Goal: Task Accomplishment & Management: Manage account settings

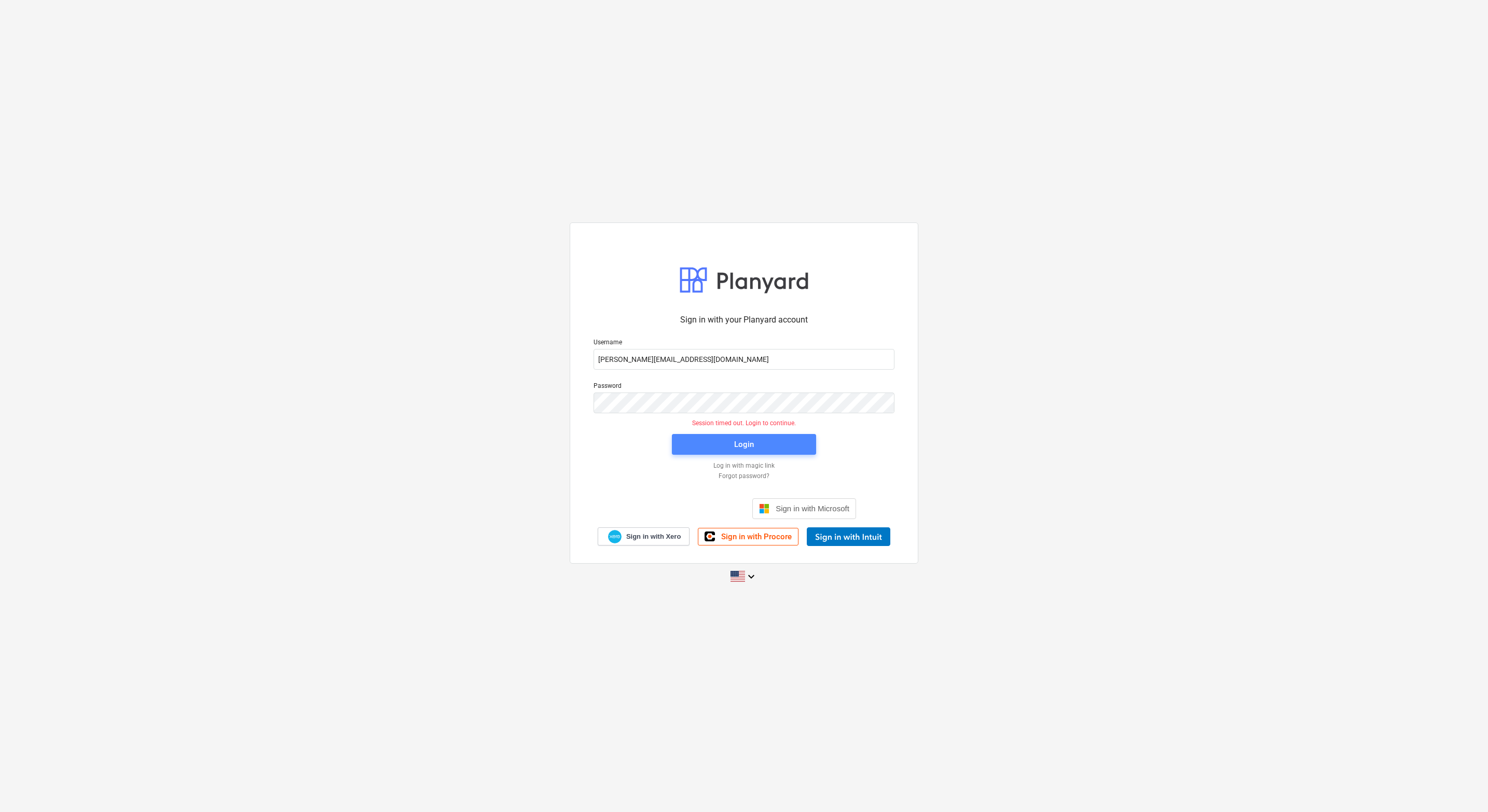
click at [693, 437] on span "Login" at bounding box center [744, 444] width 119 height 14
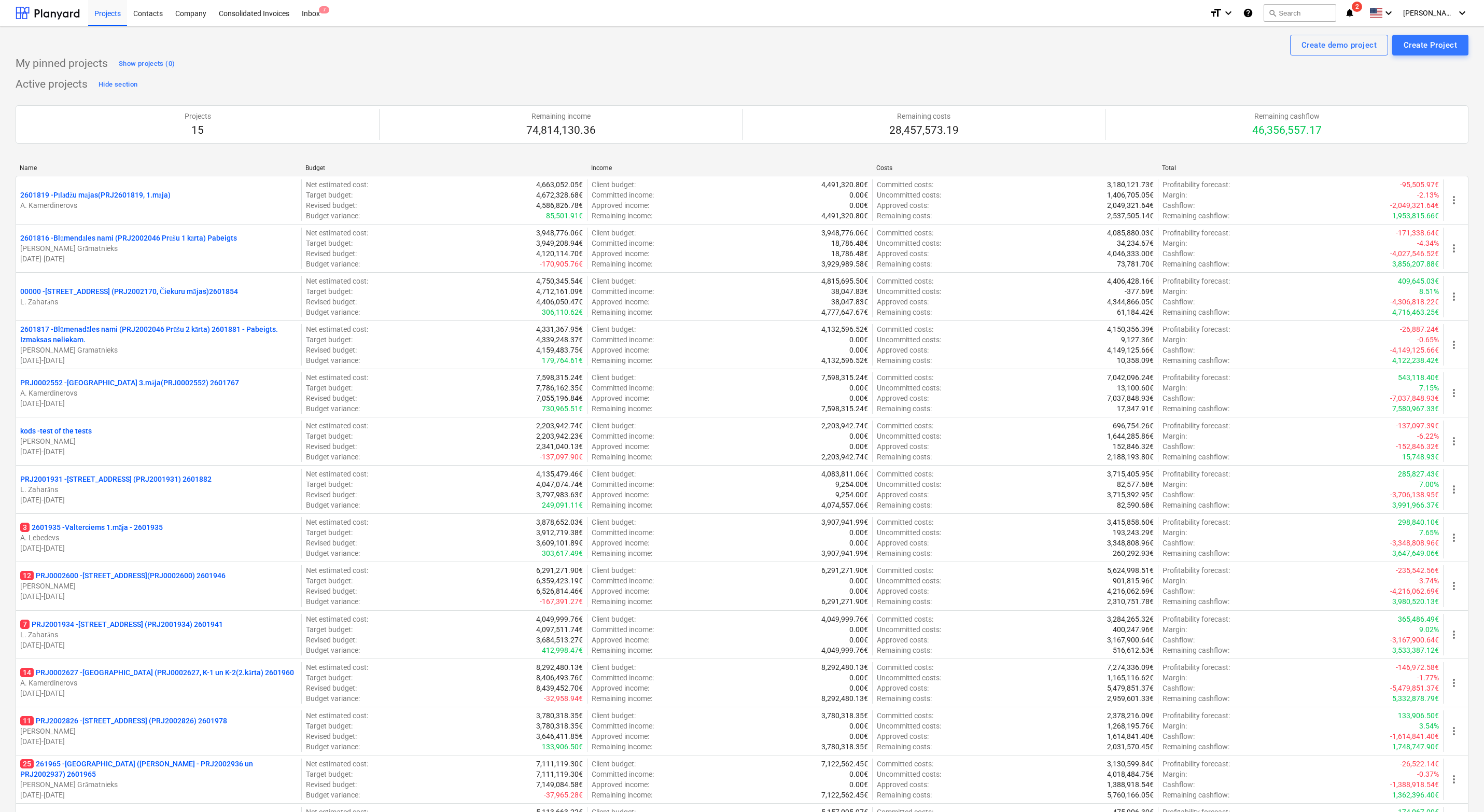
click at [2, 417] on div "Create demo project Create Project My pinned projects Show projects (0) Active …" at bounding box center [742, 505] width 1484 height 957
click at [507, 76] on div "Active projects Hide section Projects 15 Remaining income 74,814,130.36 Remaini…" at bounding box center [742, 495] width 1453 height 836
click at [696, 50] on div "Create demo project Create Project" at bounding box center [742, 44] width 1453 height 21
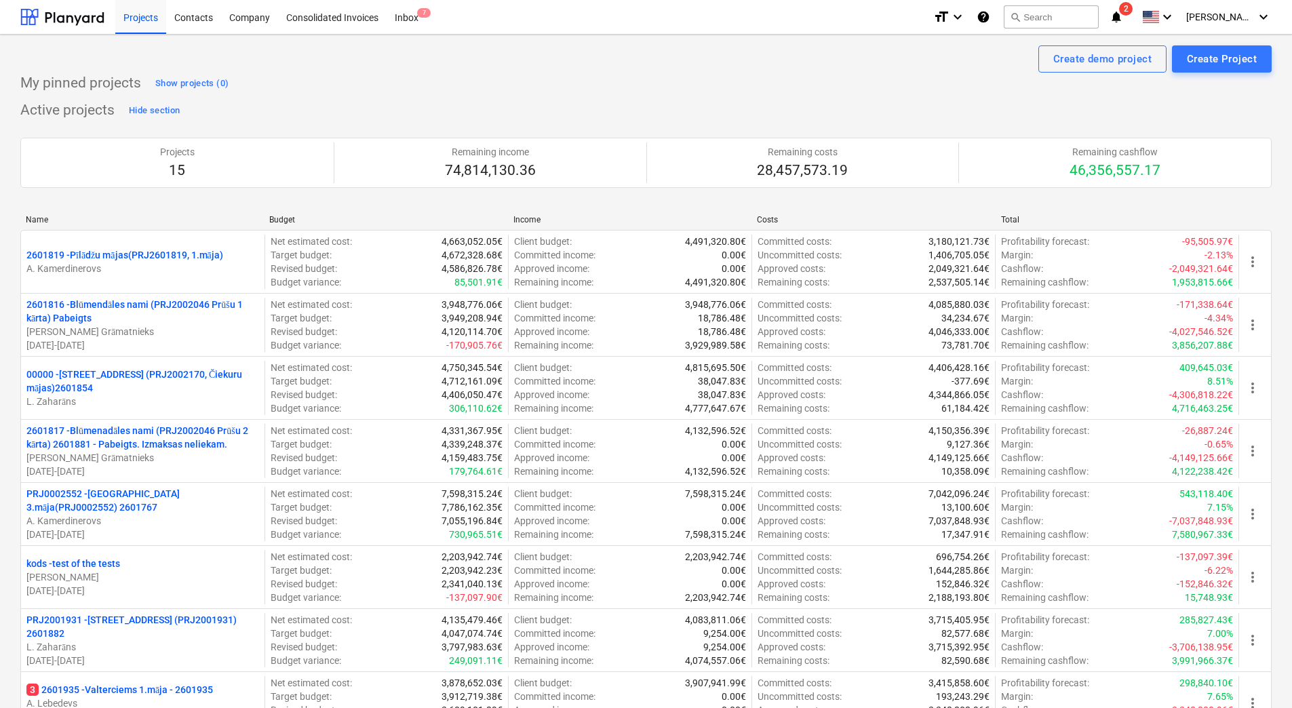
click at [375, 98] on div "My pinned projects Show projects (0) Active projects Hide section Projects 15 R…" at bounding box center [645, 674] width 1251 height 1203
drag, startPoint x: 1153, startPoint y: 1, endPoint x: 714, endPoint y: 61, distance: 442.9
click at [714, 61] on div "Create demo project Create Project" at bounding box center [645, 58] width 1251 height 27
click at [499, 92] on div "My pinned projects Show projects (0)" at bounding box center [645, 84] width 1251 height 22
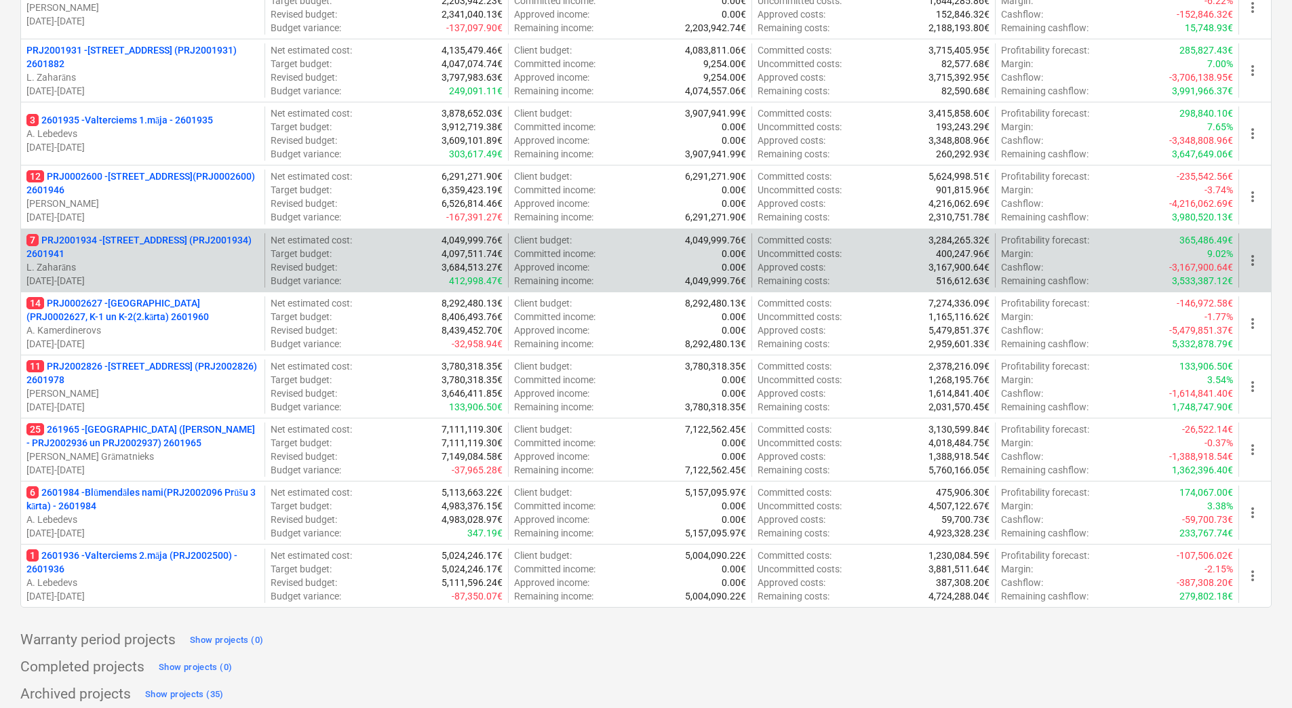
scroll to position [578, 0]
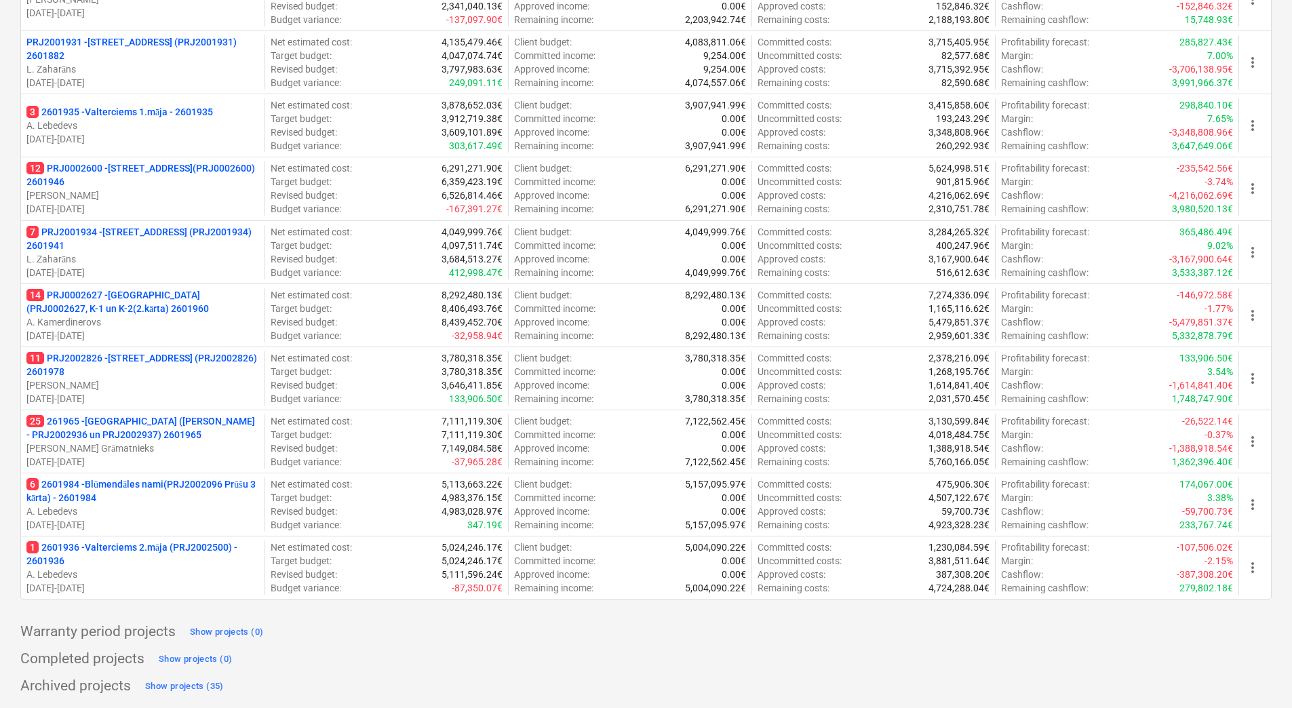
click at [16, 142] on div "Create demo project Create Project My pinned projects Show projects (0) Active …" at bounding box center [646, 82] width 1292 height 1251
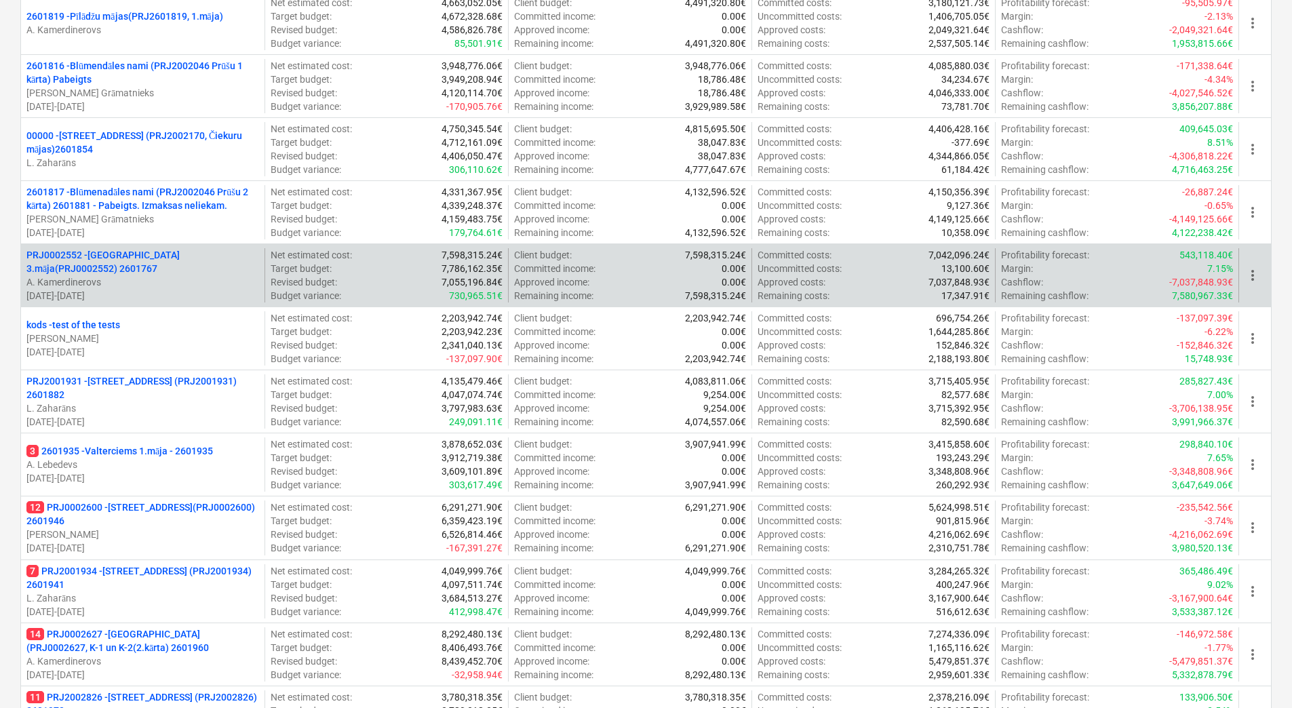
scroll to position [0, 0]
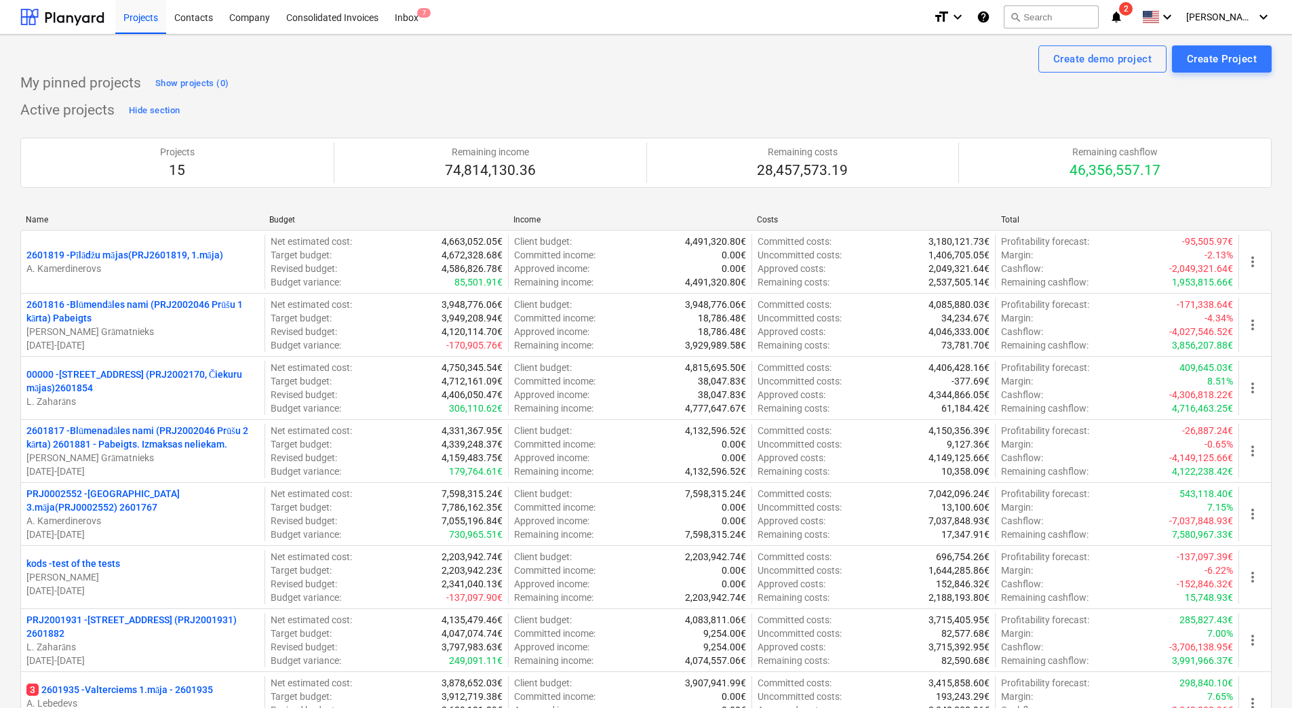
click at [309, 119] on div "Active projects Hide section Projects 15 Remaining income 74,814,130.36 Remaini…" at bounding box center [645, 647] width 1251 height 1094
click at [352, 72] on div "Create demo project Create Project" at bounding box center [645, 58] width 1251 height 27
click at [427, 83] on div "My pinned projects Show projects (0)" at bounding box center [645, 84] width 1251 height 22
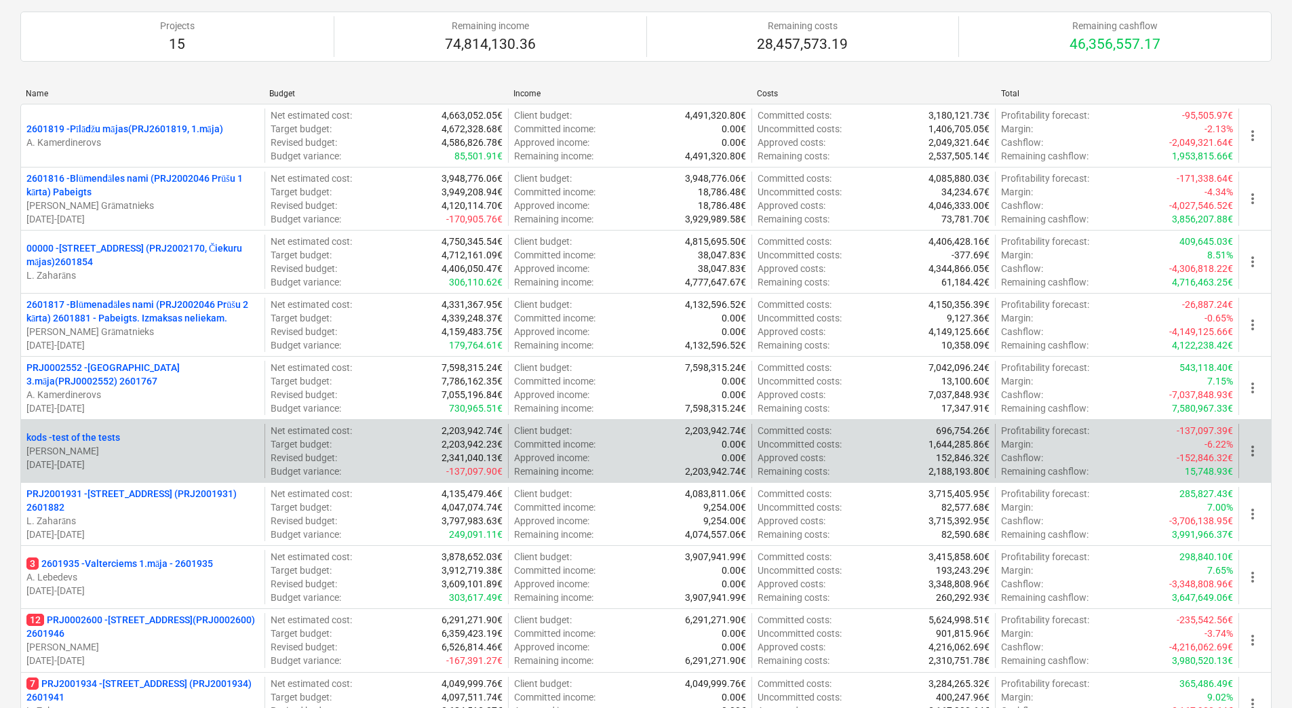
scroll to position [136, 0]
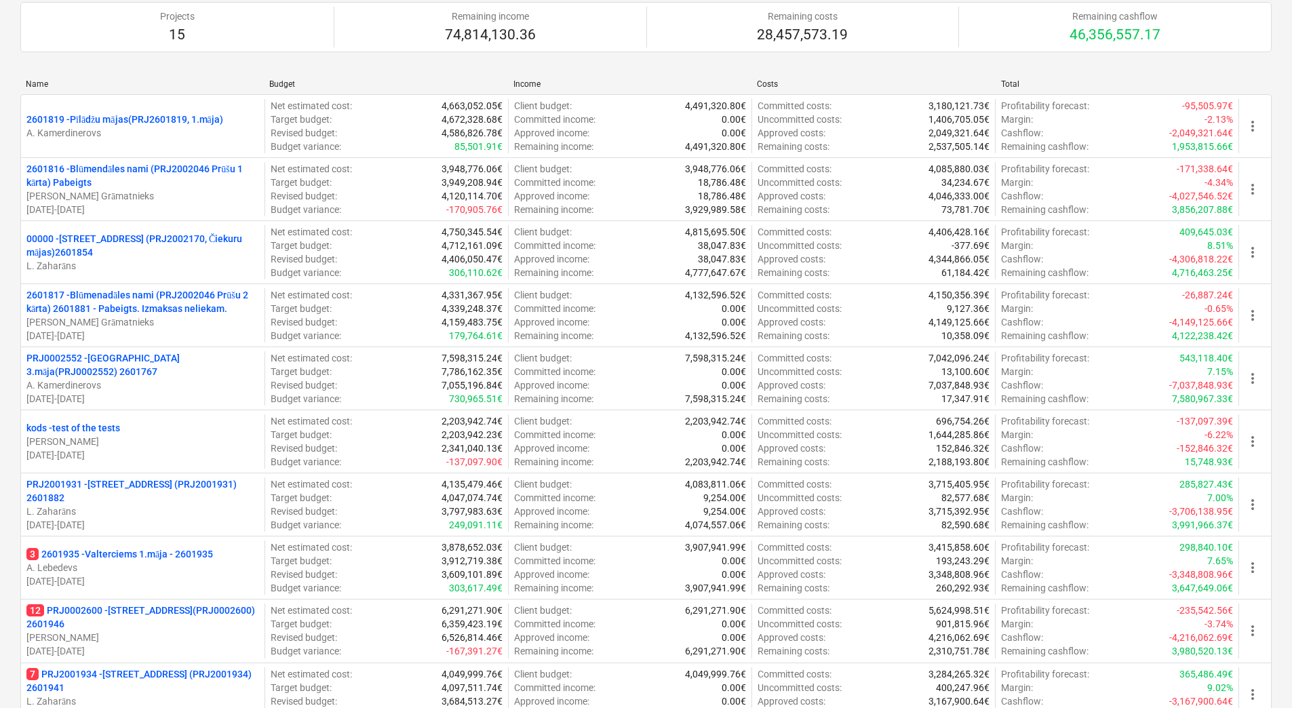
click at [136, 58] on div "Projects 15 Remaining income 74,814,130.36 Remaining costs 28,457,573.19 Remain…" at bounding box center [645, 27] width 1251 height 83
click at [12, 208] on div "Create demo project Create Project My pinned projects Show projects (0) Active …" at bounding box center [646, 524] width 1292 height 1251
click at [6, 278] on div "Create demo project Create Project My pinned projects Show projects (0) Active …" at bounding box center [646, 524] width 1292 height 1251
click at [0, 267] on html "Projects Contacts Company Consolidated Invoices Inbox 7 format_size keyboard_ar…" at bounding box center [646, 218] width 1292 height 708
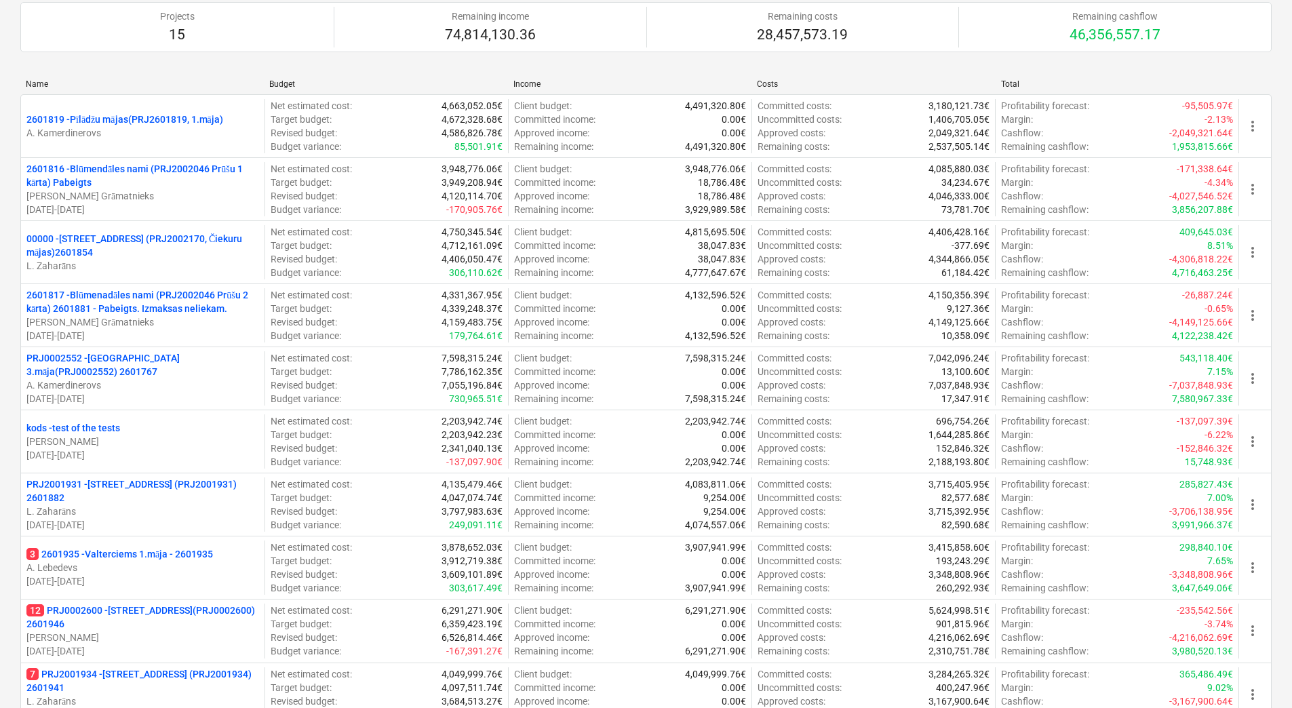
click at [502, 60] on div "Projects 15 Remaining income 74,814,130.36 Remaining costs 28,457,573.19 Remain…" at bounding box center [645, 27] width 1251 height 83
click at [382, 69] on div "Name Budget Income Costs Total 2601819 - Pīlādžu mājas(PRJ2601819, 1.māja) [PER…" at bounding box center [645, 564] width 1251 height 990
click at [383, 64] on div "Projects 15 Remaining income 74,814,130.36 Remaining costs 28,457,573.19 Remain…" at bounding box center [645, 27] width 1251 height 83
click at [608, 81] on div "Income" at bounding box center [629, 83] width 233 height 9
click at [12, 151] on div "Create demo project Create Project My pinned projects Show projects (0) Active …" at bounding box center [646, 524] width 1292 height 1251
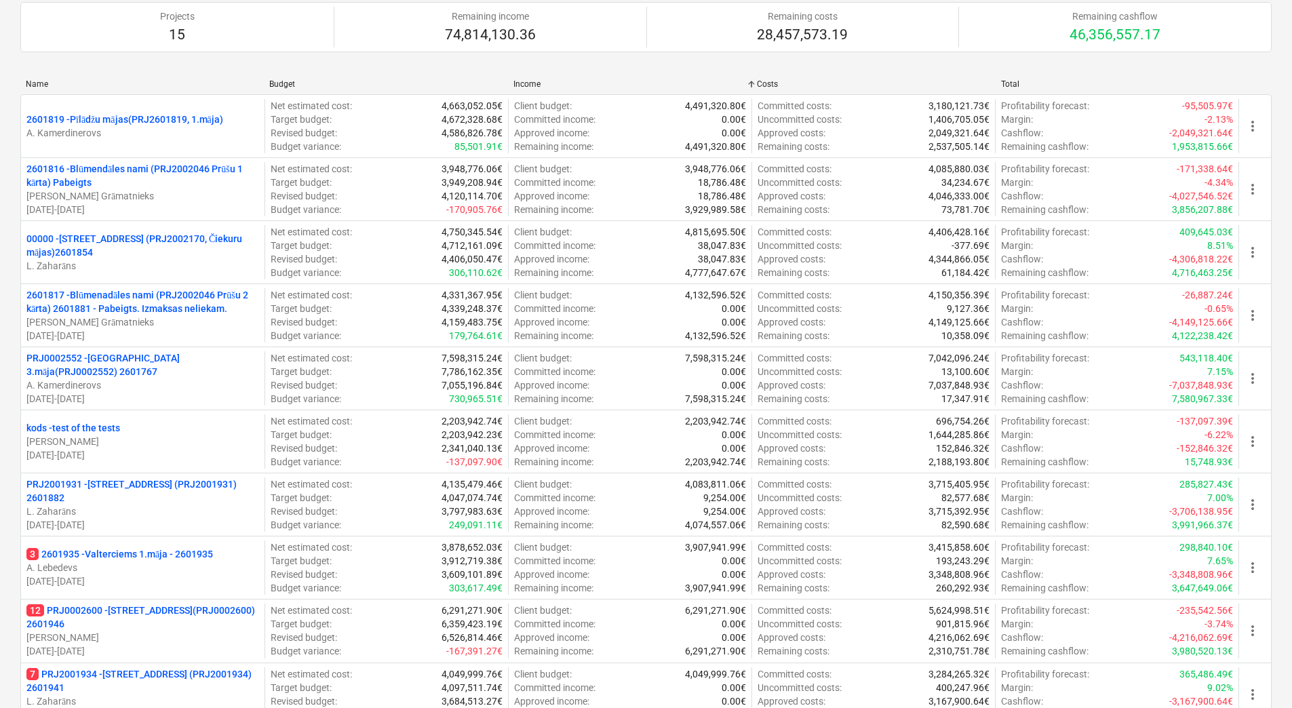
click at [600, 69] on div "Name Budget Income Costs Total 2601819 - Pīlādžu mājas(PRJ2601819, 1.māja) [PER…" at bounding box center [645, 564] width 1251 height 990
click at [12, 83] on div "Create demo project Create Project My pinned projects Show projects (0) Active …" at bounding box center [646, 524] width 1292 height 1251
drag, startPoint x: 12, startPoint y: 83, endPoint x: 77, endPoint y: 86, distance: 65.2
click at [77, 86] on div "Create demo project Create Project My pinned projects Show projects (0) Active …" at bounding box center [646, 524] width 1292 height 1251
drag, startPoint x: 77, startPoint y: 86, endPoint x: 16, endPoint y: 60, distance: 65.9
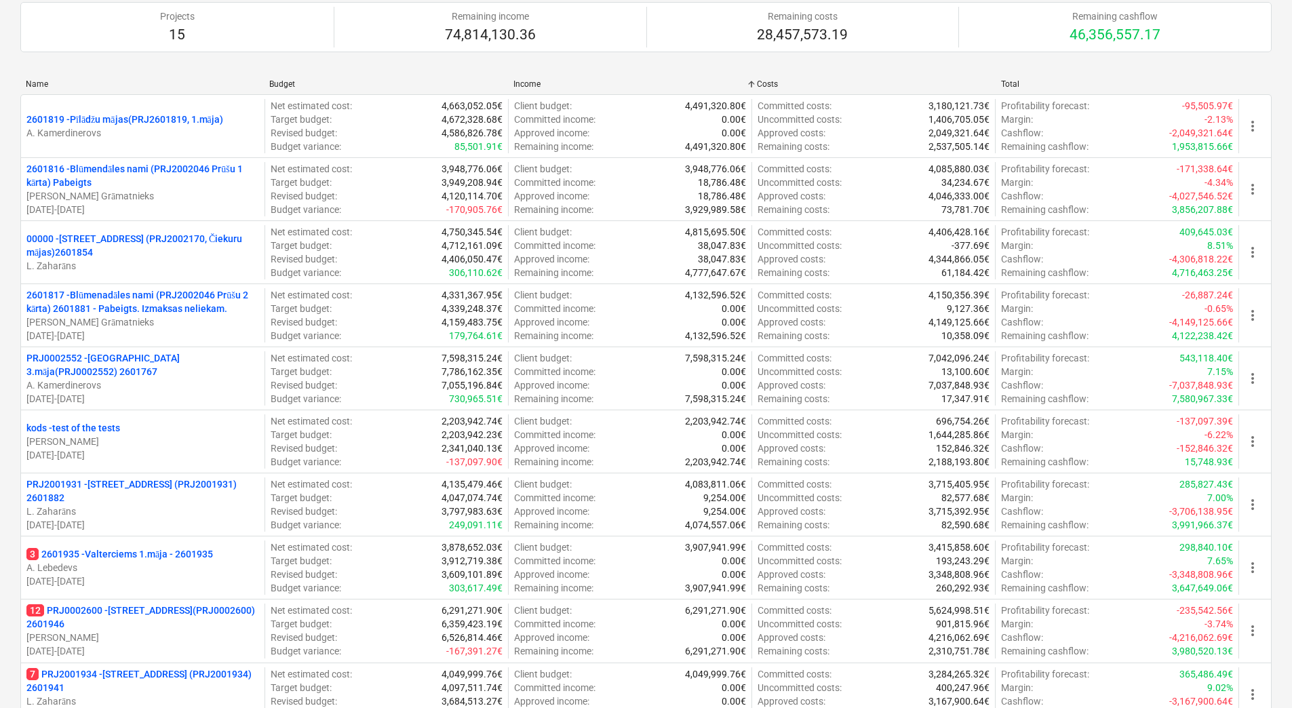
click at [16, 60] on div "Create demo project Create Project My pinned projects Show projects (0) Active …" at bounding box center [646, 524] width 1292 height 1251
click at [579, 53] on div "Projects 15 Remaining income 74,814,130.36 Remaining costs 28,457,573.19 Remain…" at bounding box center [645, 27] width 1251 height 61
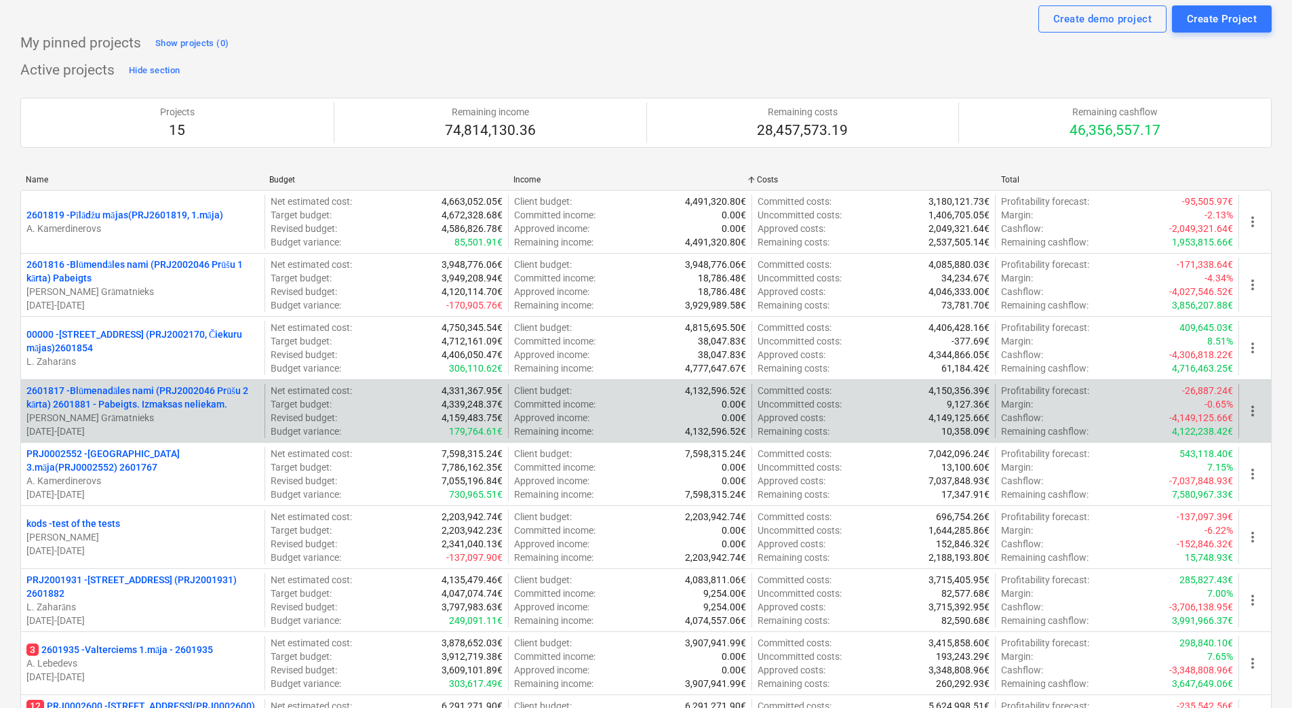
scroll to position [0, 0]
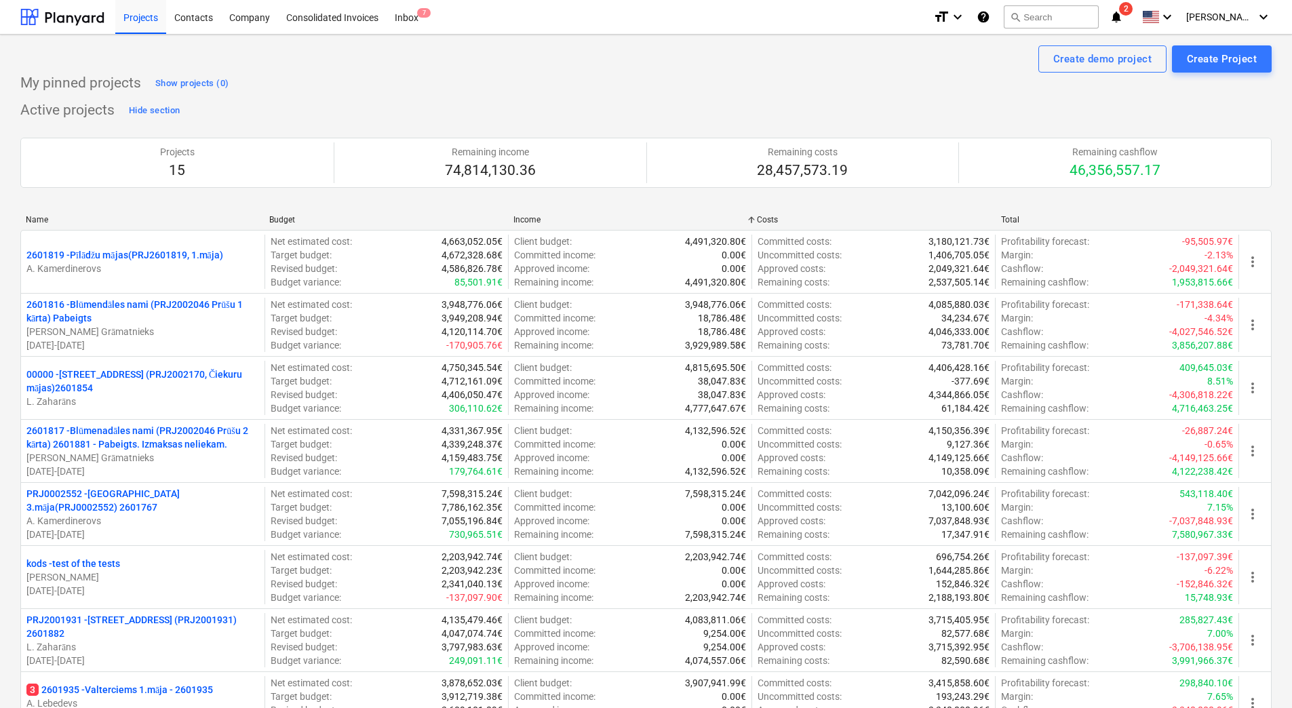
click at [564, 96] on div "My pinned projects Show projects (0) Active projects Hide section Projects 15 R…" at bounding box center [645, 674] width 1251 height 1203
click at [507, 79] on div "My pinned projects Show projects (0)" at bounding box center [645, 84] width 1251 height 22
click at [745, 109] on div "Active projects Hide section Projects 15 Remaining income 74,814,130.36 Remaini…" at bounding box center [645, 647] width 1251 height 1094
click at [642, 68] on div "Create demo project Create Project" at bounding box center [645, 58] width 1251 height 27
click at [470, 71] on div "Create demo project Create Project" at bounding box center [645, 58] width 1251 height 27
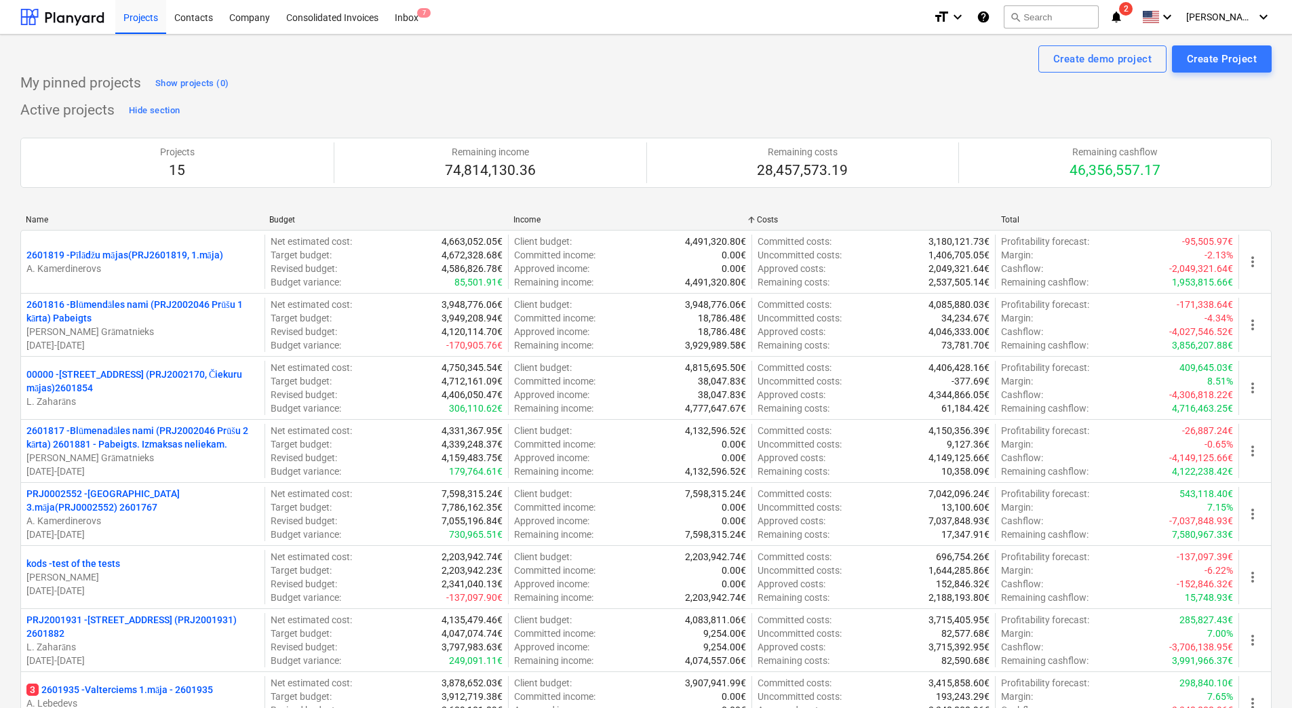
click at [310, 88] on div "My pinned projects Show projects (0)" at bounding box center [645, 84] width 1251 height 22
click at [495, 84] on div "My pinned projects Show projects (0)" at bounding box center [645, 84] width 1251 height 22
click at [317, 68] on div "Create demo project Create Project" at bounding box center [645, 58] width 1251 height 27
click at [7, 569] on div "Create demo project Create Project My pinned projects Show projects (0) Active …" at bounding box center [646, 660] width 1292 height 1251
click at [406, 111] on div "Active projects Hide section Projects 15 Remaining income 74,814,130.36 Remaini…" at bounding box center [645, 647] width 1251 height 1094
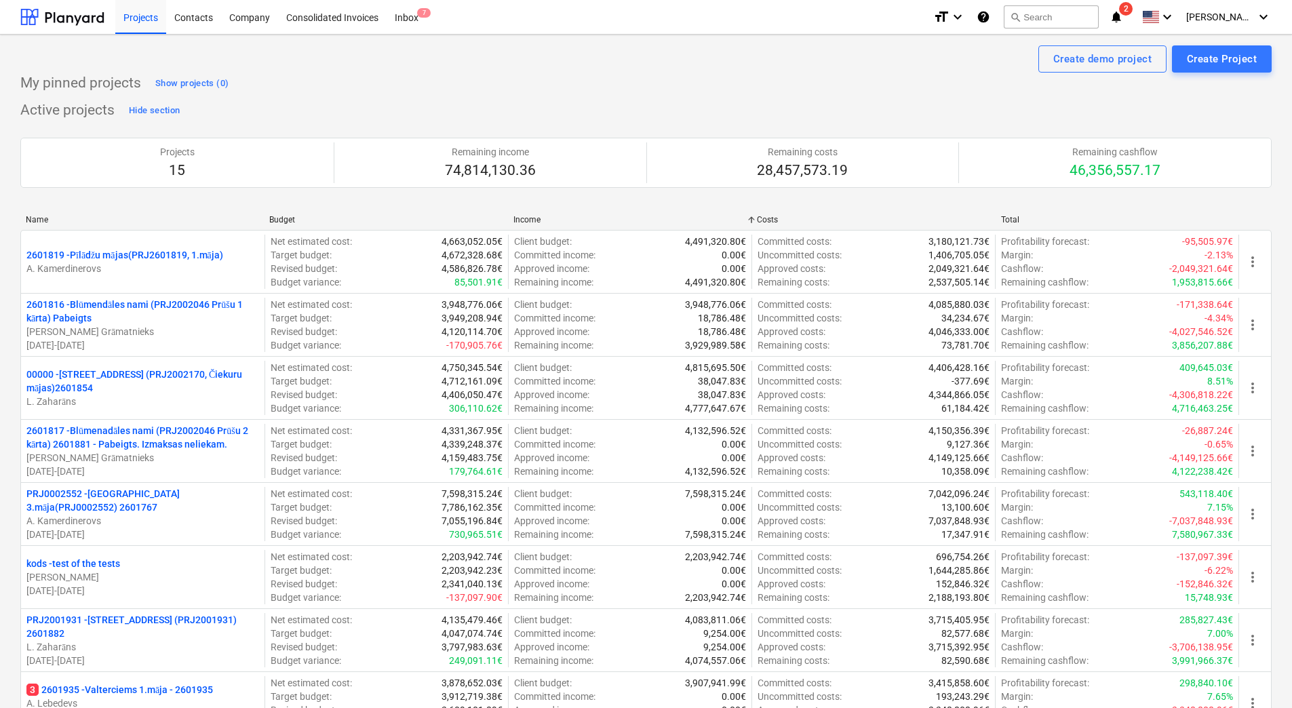
click at [561, 124] on div "Projects 15 Remaining income 74,814,130.36 Remaining costs 28,457,573.19 Remain…" at bounding box center [645, 162] width 1251 height 83
click at [632, 94] on div "My pinned projects Show projects (0)" at bounding box center [645, 84] width 1251 height 22
click at [618, 61] on div "Create demo project Create Project" at bounding box center [645, 58] width 1251 height 27
click at [361, 68] on div "Create demo project Create Project" at bounding box center [645, 58] width 1251 height 27
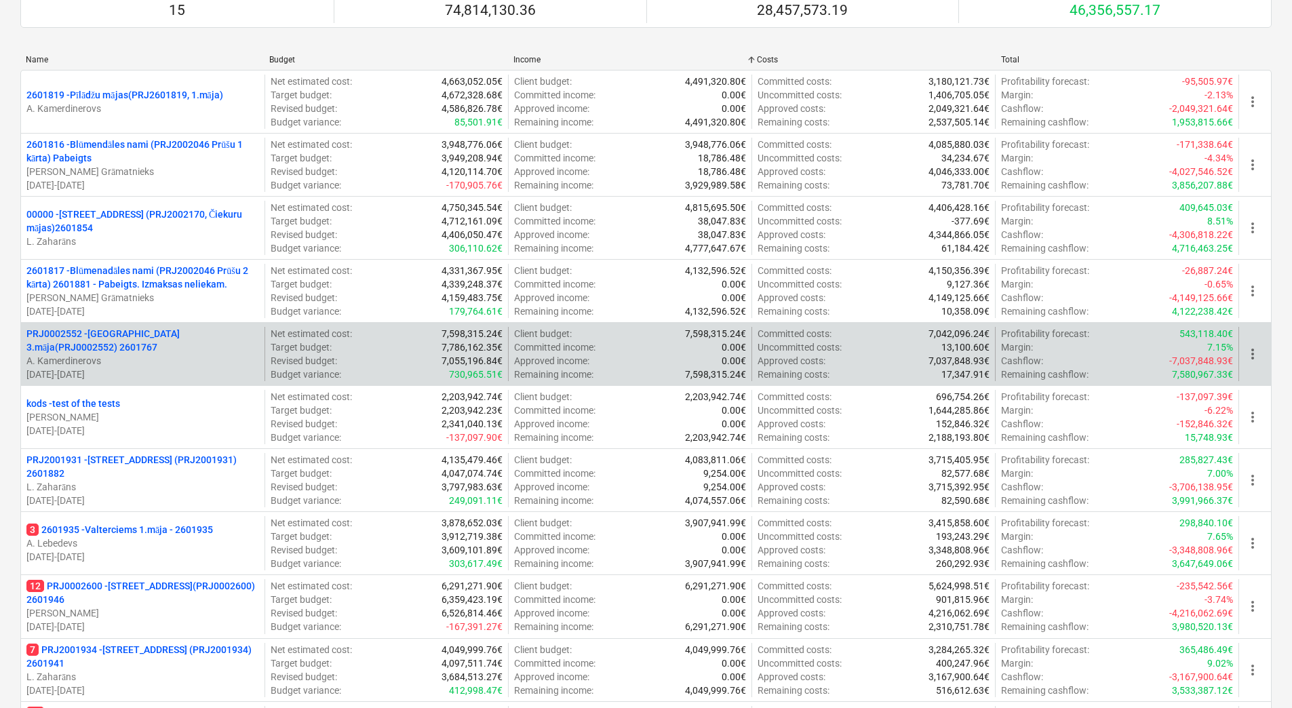
scroll to position [203, 0]
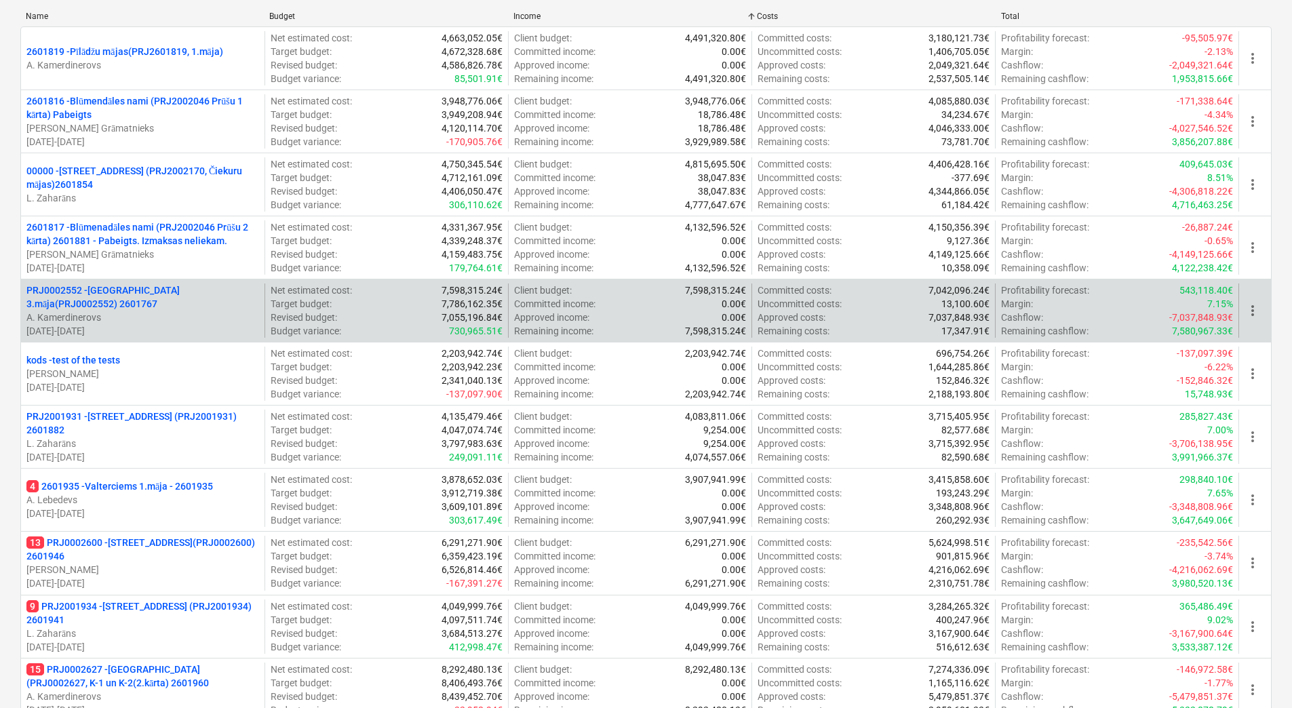
click at [1121, 18] on div "Total" at bounding box center [1117, 16] width 233 height 9
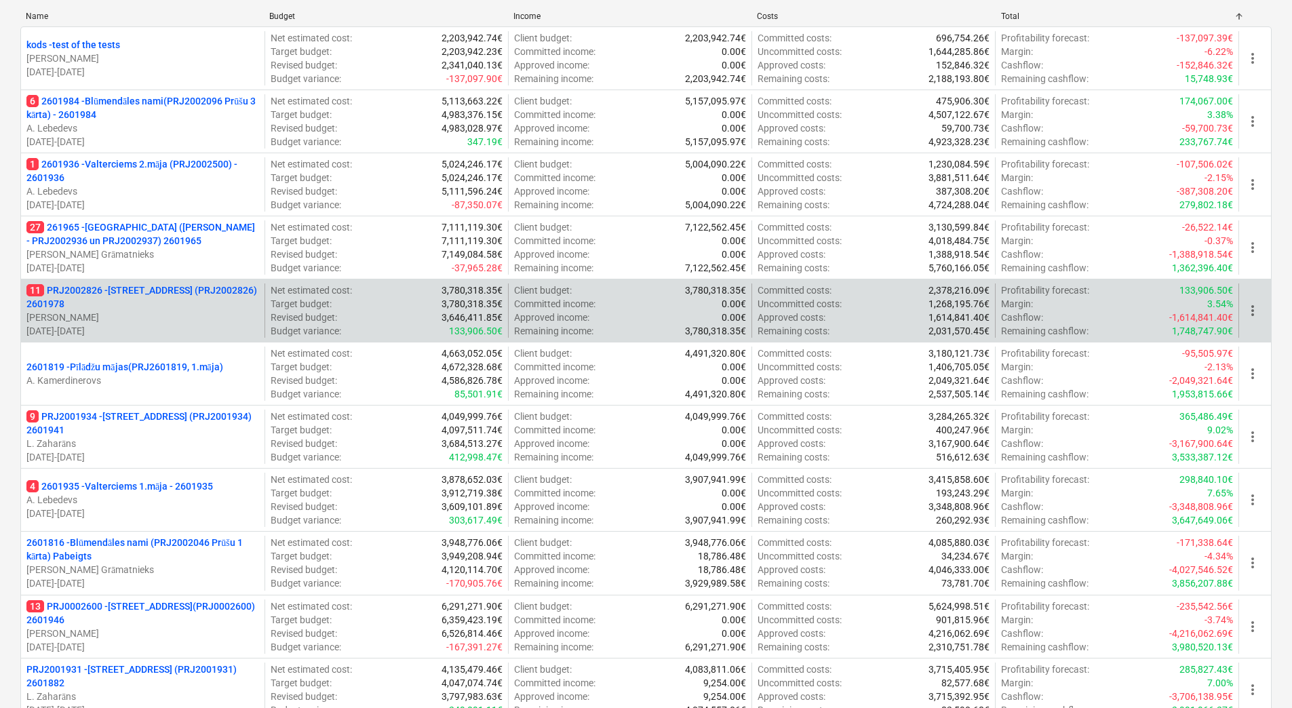
click at [1121, 18] on div "Total" at bounding box center [1117, 16] width 233 height 9
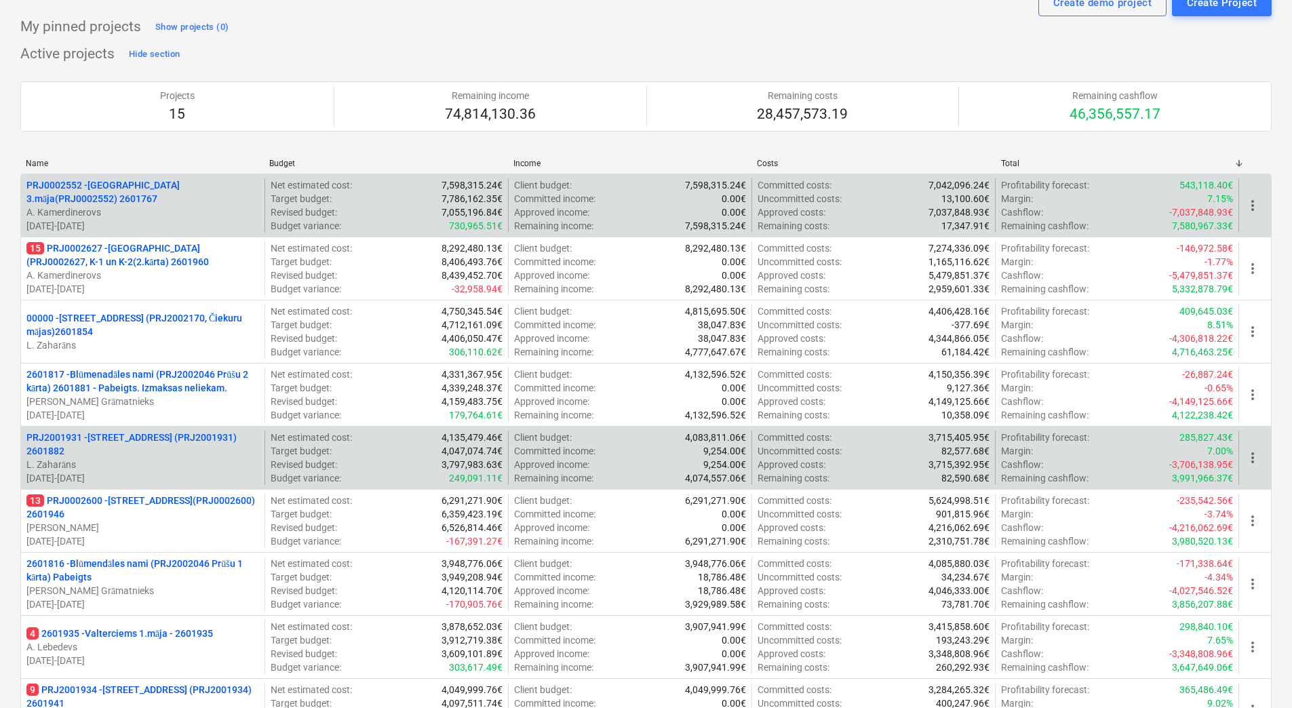
scroll to position [0, 0]
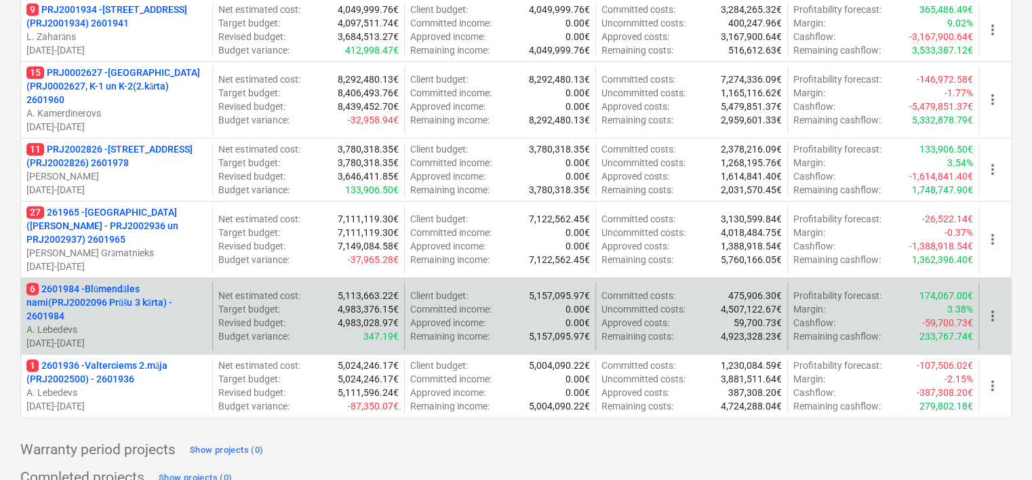
scroll to position [678, 0]
